Goal: Task Accomplishment & Management: Use online tool/utility

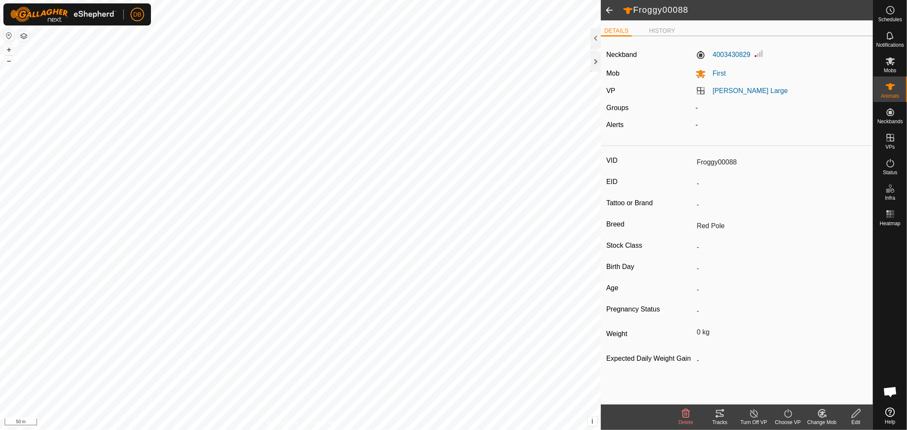
scroll to position [164, 0]
click at [592, 60] on div at bounding box center [596, 61] width 10 height 20
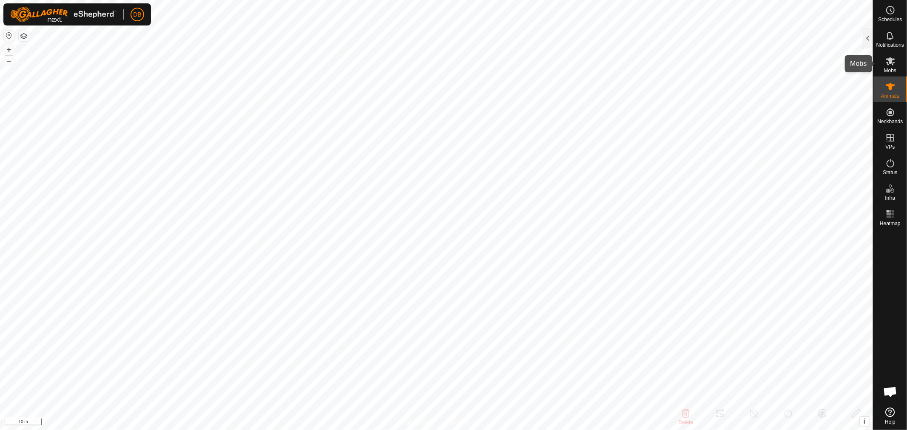
click at [894, 65] on icon at bounding box center [890, 61] width 10 height 10
click at [894, 61] on icon at bounding box center [890, 61] width 10 height 10
click at [864, 37] on div at bounding box center [868, 38] width 10 height 20
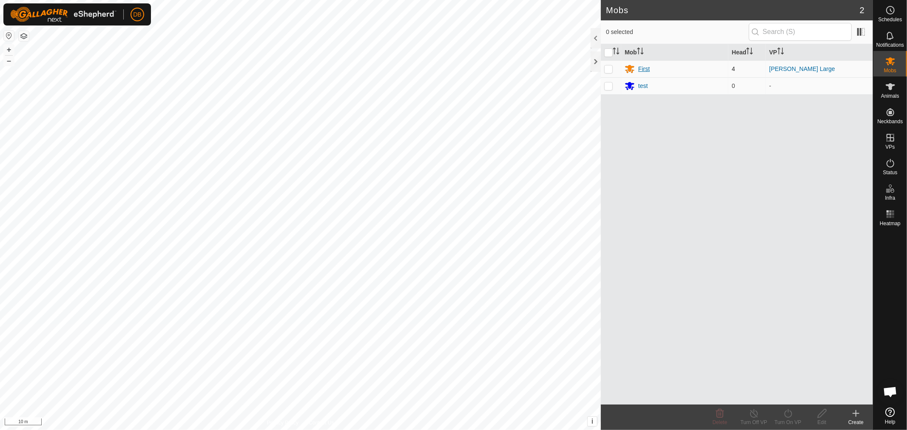
click at [645, 69] on div "First" at bounding box center [643, 69] width 11 height 9
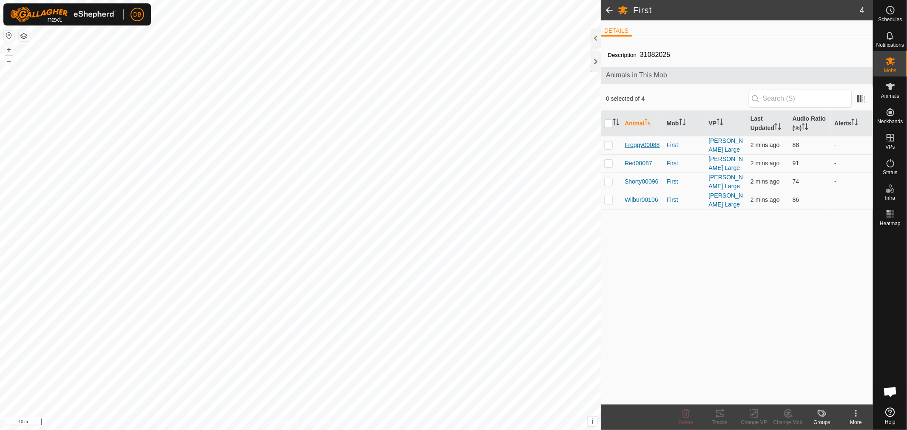
click at [645, 142] on span "Froggy00088" at bounding box center [642, 145] width 35 height 9
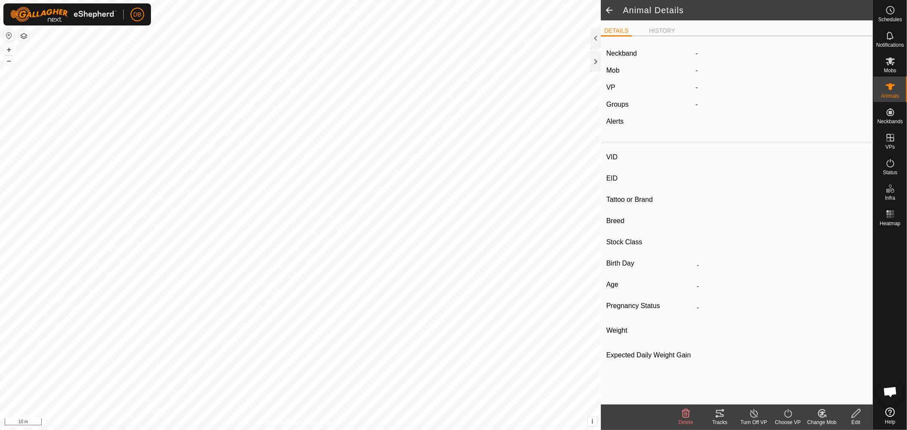
type input "Froggy00088"
type input "-"
type input "Red Pole"
type input "-"
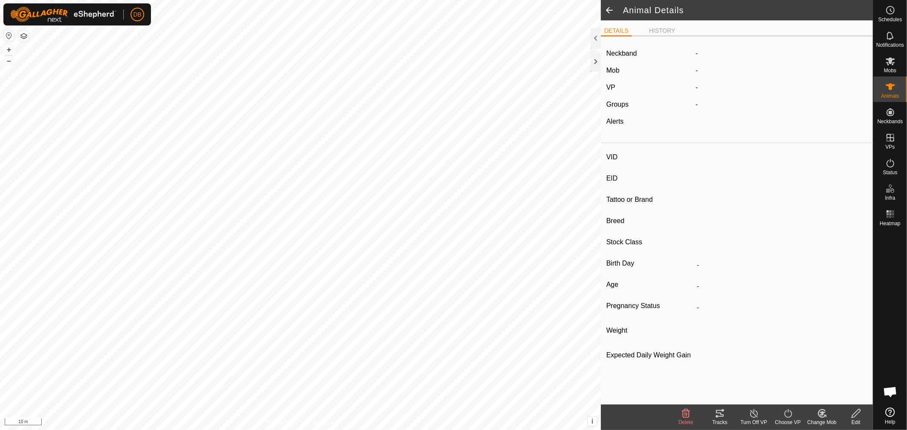
type input "0 kg"
type input "-"
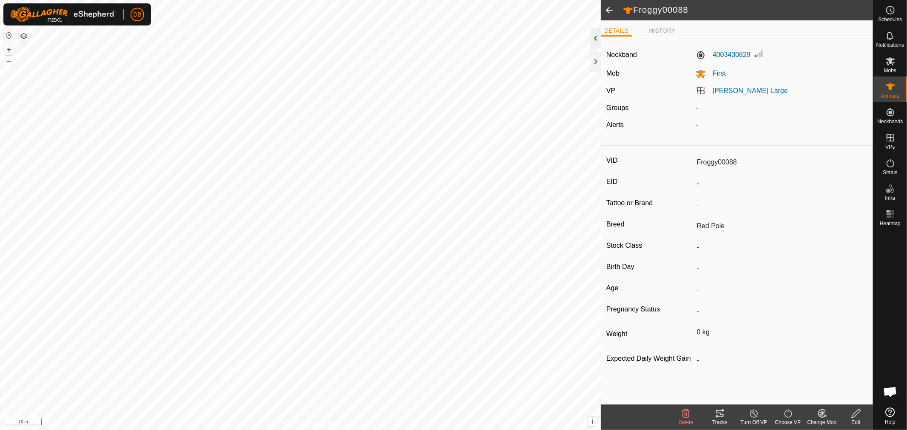
click at [594, 35] on div at bounding box center [596, 38] width 10 height 20
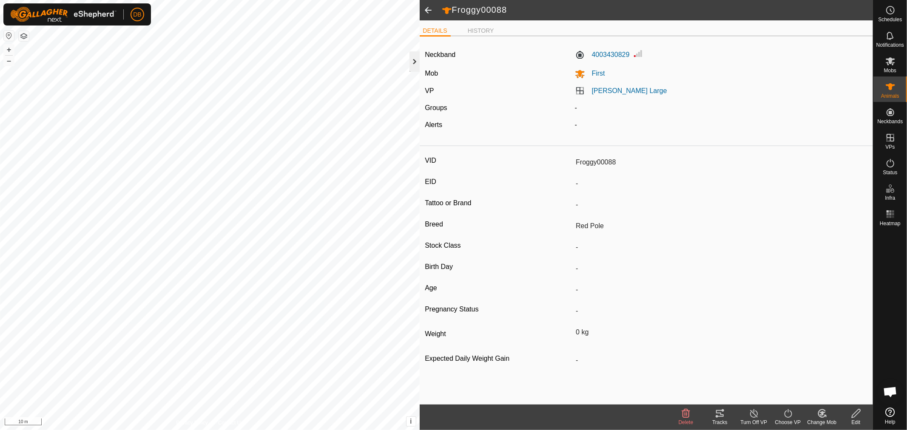
click at [412, 61] on div at bounding box center [414, 61] width 10 height 20
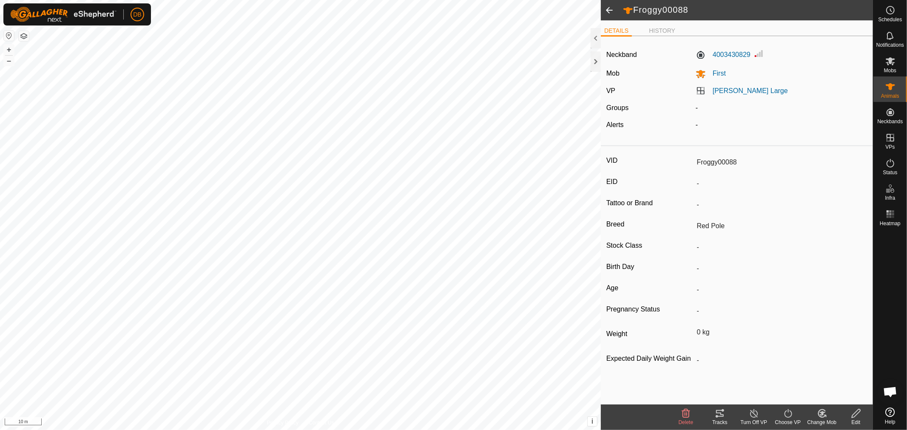
click at [608, 9] on span at bounding box center [609, 10] width 17 height 20
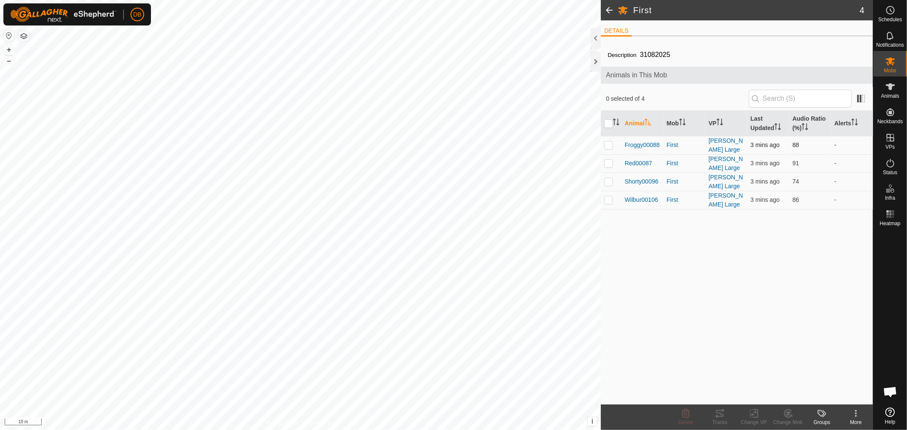
click at [608, 146] on p-checkbox at bounding box center [608, 145] width 9 height 7
checkbox input "true"
click at [721, 414] on icon at bounding box center [720, 414] width 10 height 10
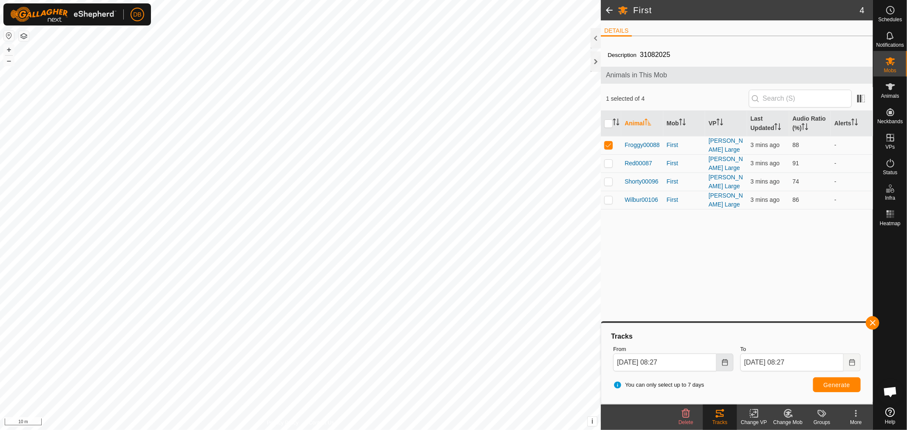
click at [726, 365] on icon "Choose Date" at bounding box center [725, 362] width 6 height 7
click at [702, 266] on span "19" at bounding box center [705, 268] width 14 height 14
click at [724, 362] on icon "Choose Date" at bounding box center [724, 362] width 7 height 7
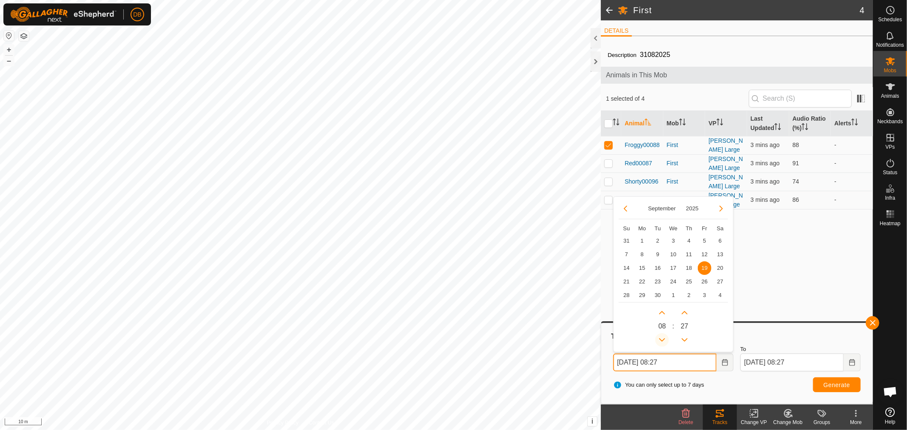
click at [662, 341] on button "Previous Hour" at bounding box center [662, 340] width 14 height 14
click at [662, 341] on span "Previous Hour" at bounding box center [662, 341] width 0 height 0
type input "[DATE] 06:27"
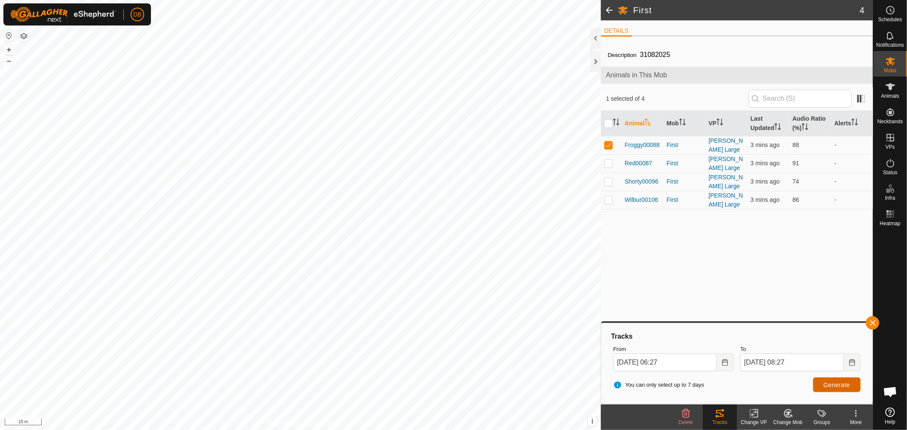
click at [834, 388] on span "Generate" at bounding box center [837, 385] width 26 height 7
click at [608, 143] on p-checkbox at bounding box center [608, 145] width 9 height 7
checkbox input "false"
drag, startPoint x: 605, startPoint y: 160, endPoint x: 611, endPoint y: 172, distance: 13.7
click at [605, 160] on p-checkbox at bounding box center [608, 163] width 9 height 7
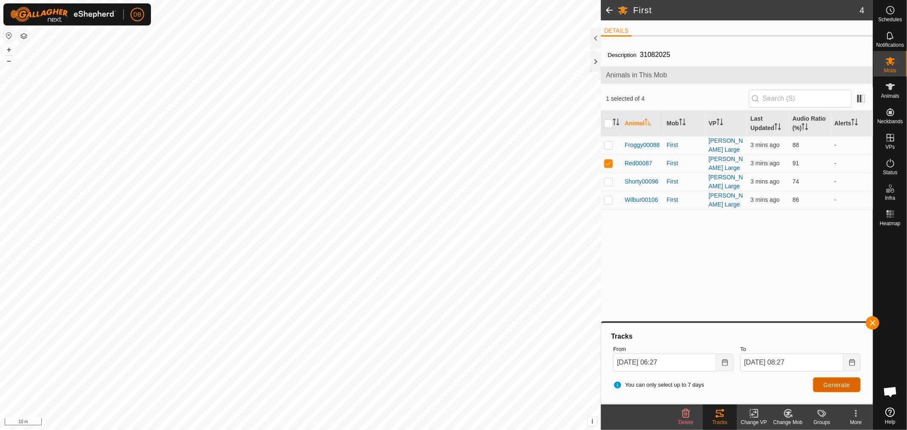
click at [841, 387] on span "Generate" at bounding box center [837, 385] width 26 height 7
drag, startPoint x: 608, startPoint y: 164, endPoint x: 609, endPoint y: 171, distance: 7.3
click at [608, 167] on td at bounding box center [611, 163] width 20 height 18
checkbox input "false"
click at [609, 178] on p-checkbox at bounding box center [608, 181] width 9 height 7
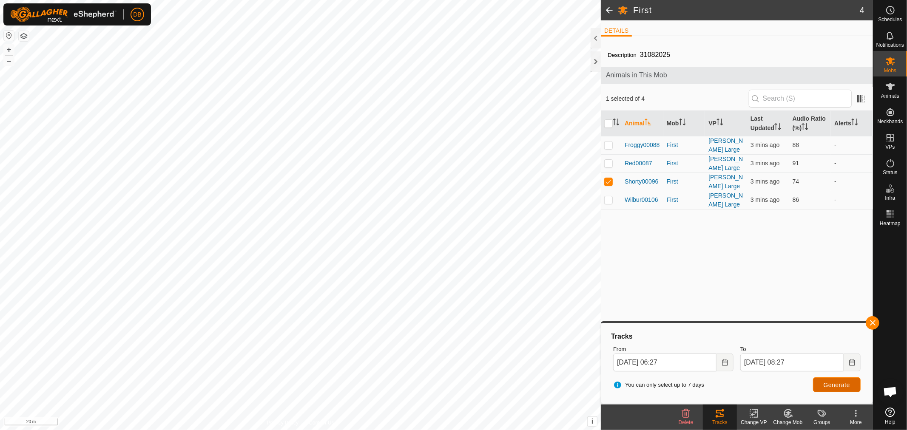
click at [840, 382] on span "Generate" at bounding box center [837, 385] width 26 height 7
click at [607, 178] on p-checkbox at bounding box center [608, 181] width 9 height 7
checkbox input "false"
click at [609, 196] on p-checkbox at bounding box center [608, 199] width 9 height 7
checkbox input "true"
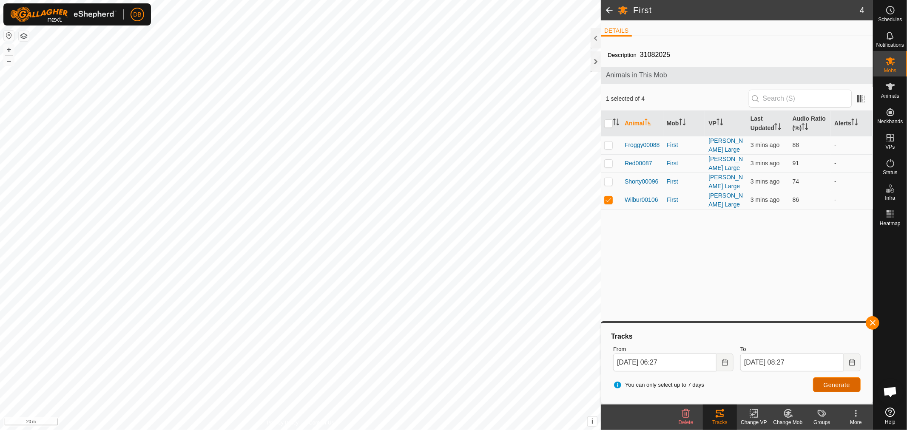
click at [821, 382] on button "Generate" at bounding box center [837, 385] width 48 height 15
